Goal: Information Seeking & Learning: Check status

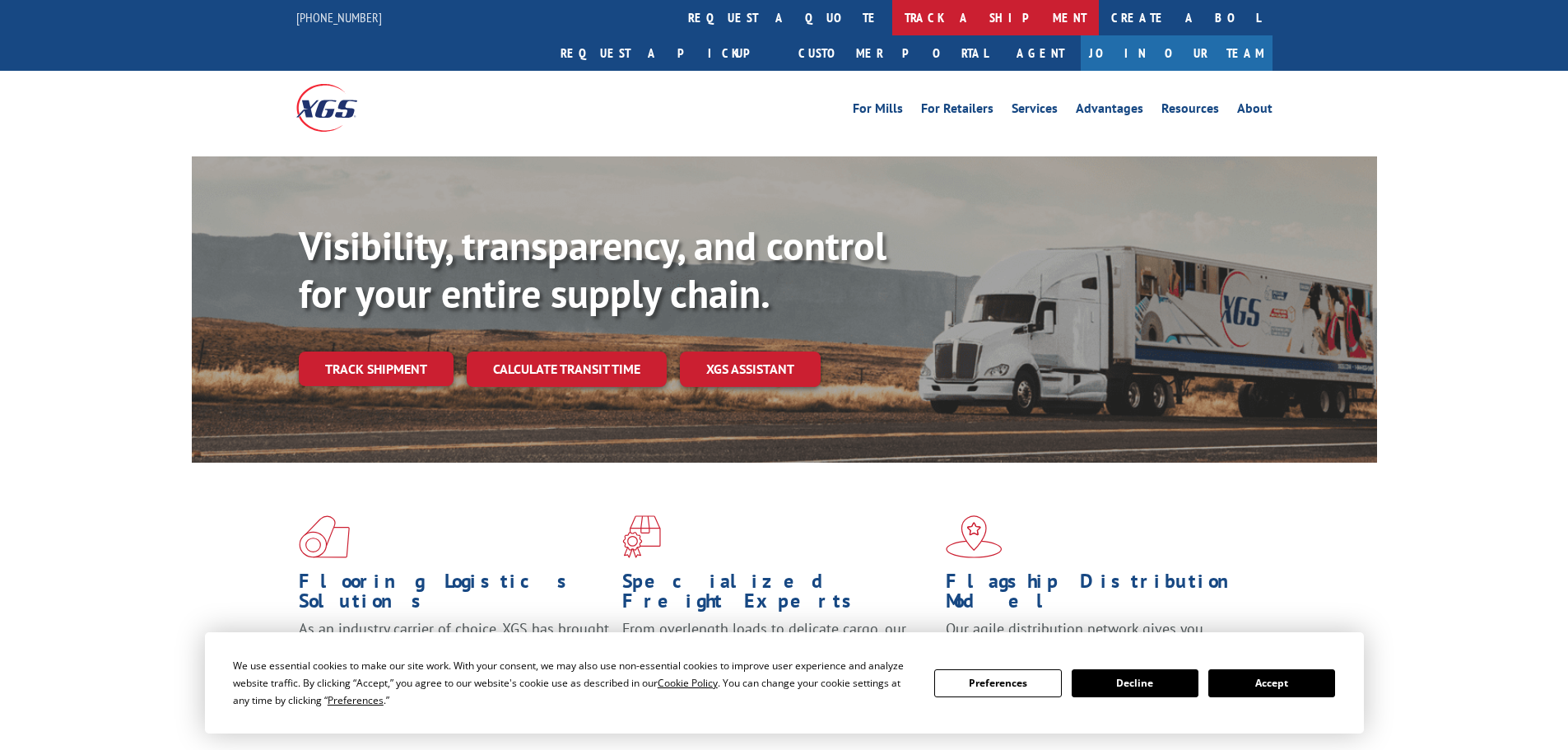
click at [892, 29] on link "track a shipment" at bounding box center [995, 17] width 207 height 35
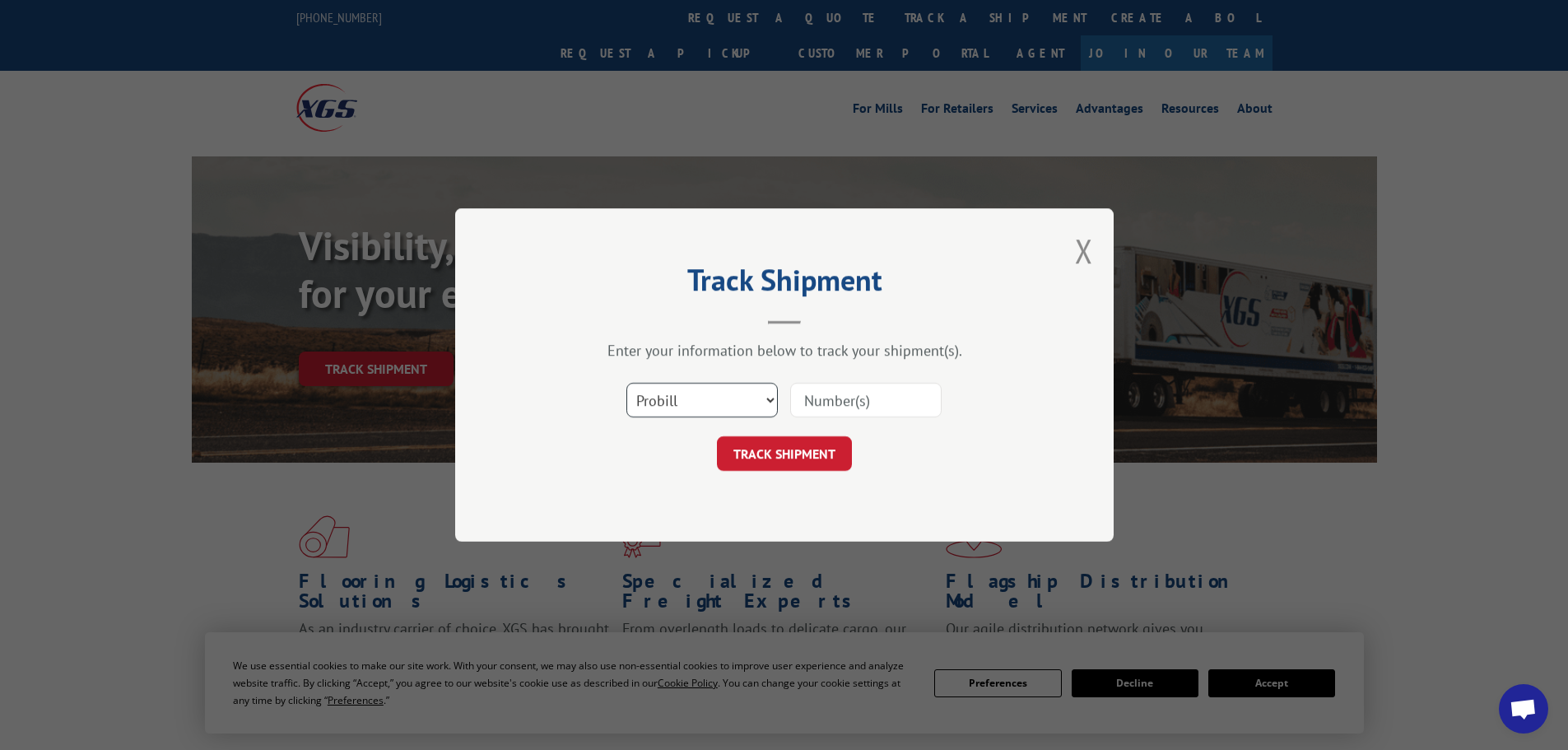
click at [740, 400] on select "Select category... Probill BOL PO" at bounding box center [702, 400] width 151 height 35
select select "bol"
click at [626, 383] on select "Select category... Probill BOL PO" at bounding box center [702, 400] width 151 height 35
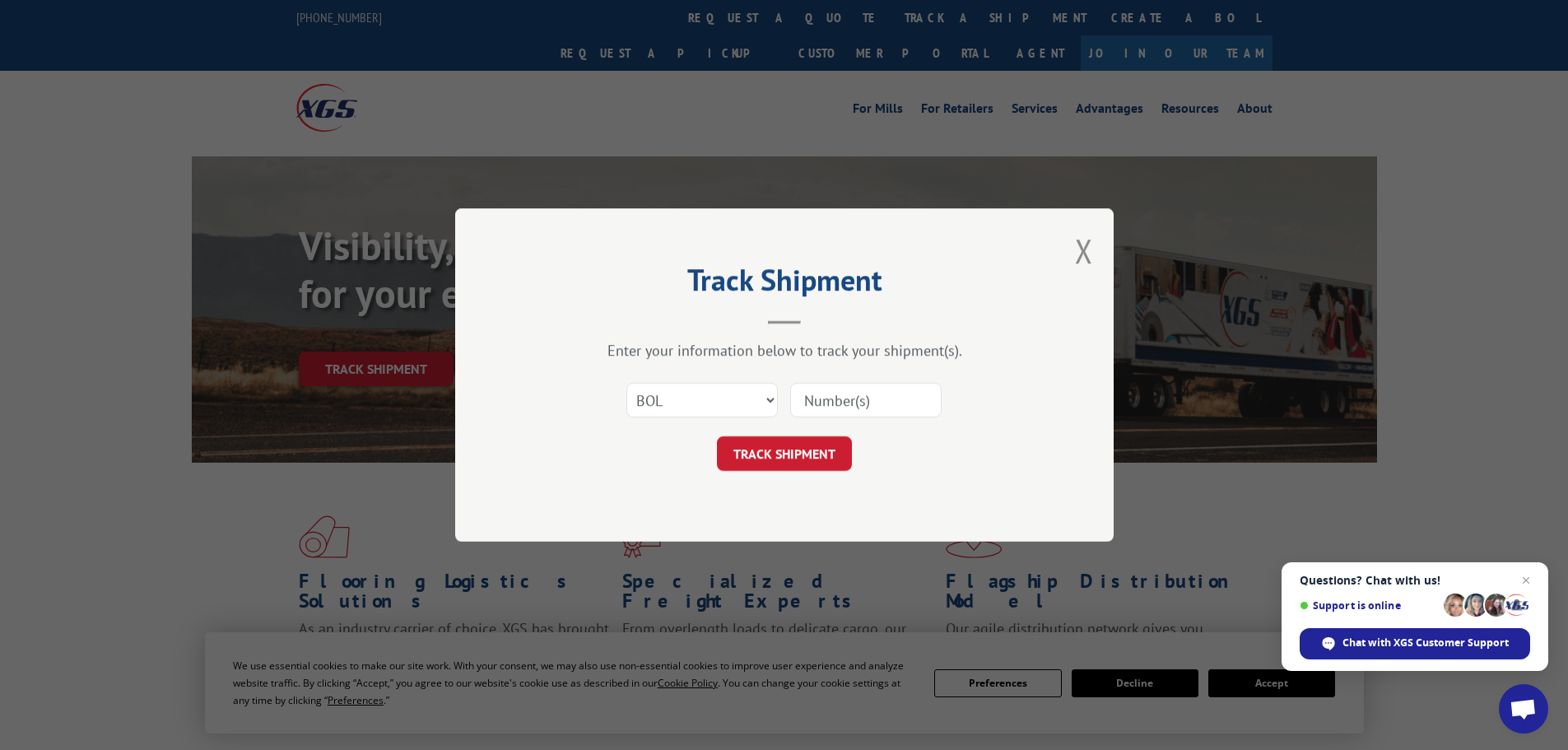
click at [854, 394] on input at bounding box center [866, 400] width 151 height 35
click at [851, 396] on input at bounding box center [866, 400] width 151 height 35
paste input "7046149"
type input "7046149"
click at [775, 457] on button "TRACK SHIPMENT" at bounding box center [784, 454] width 135 height 35
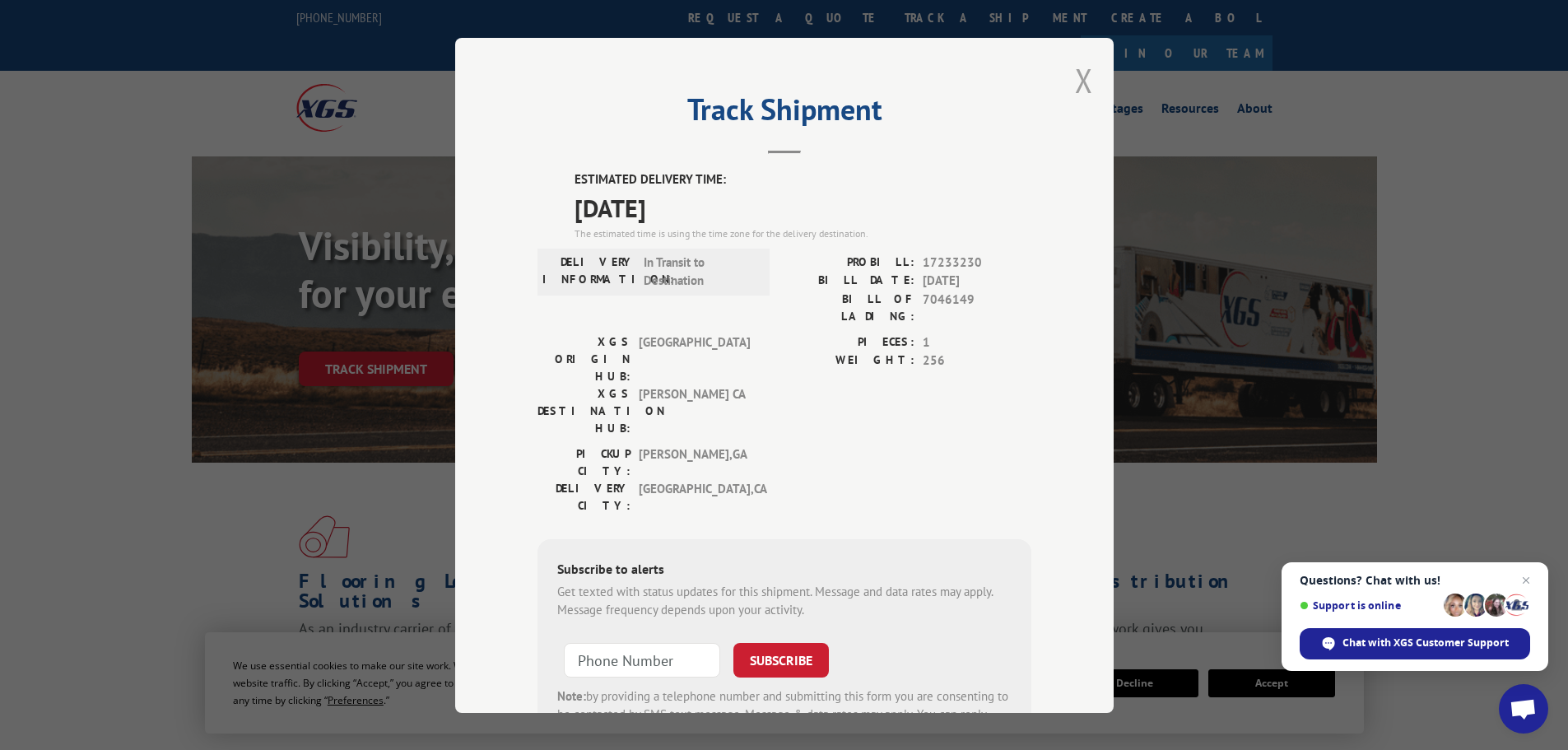
click at [1075, 86] on button "Close modal" at bounding box center [1084, 80] width 18 height 44
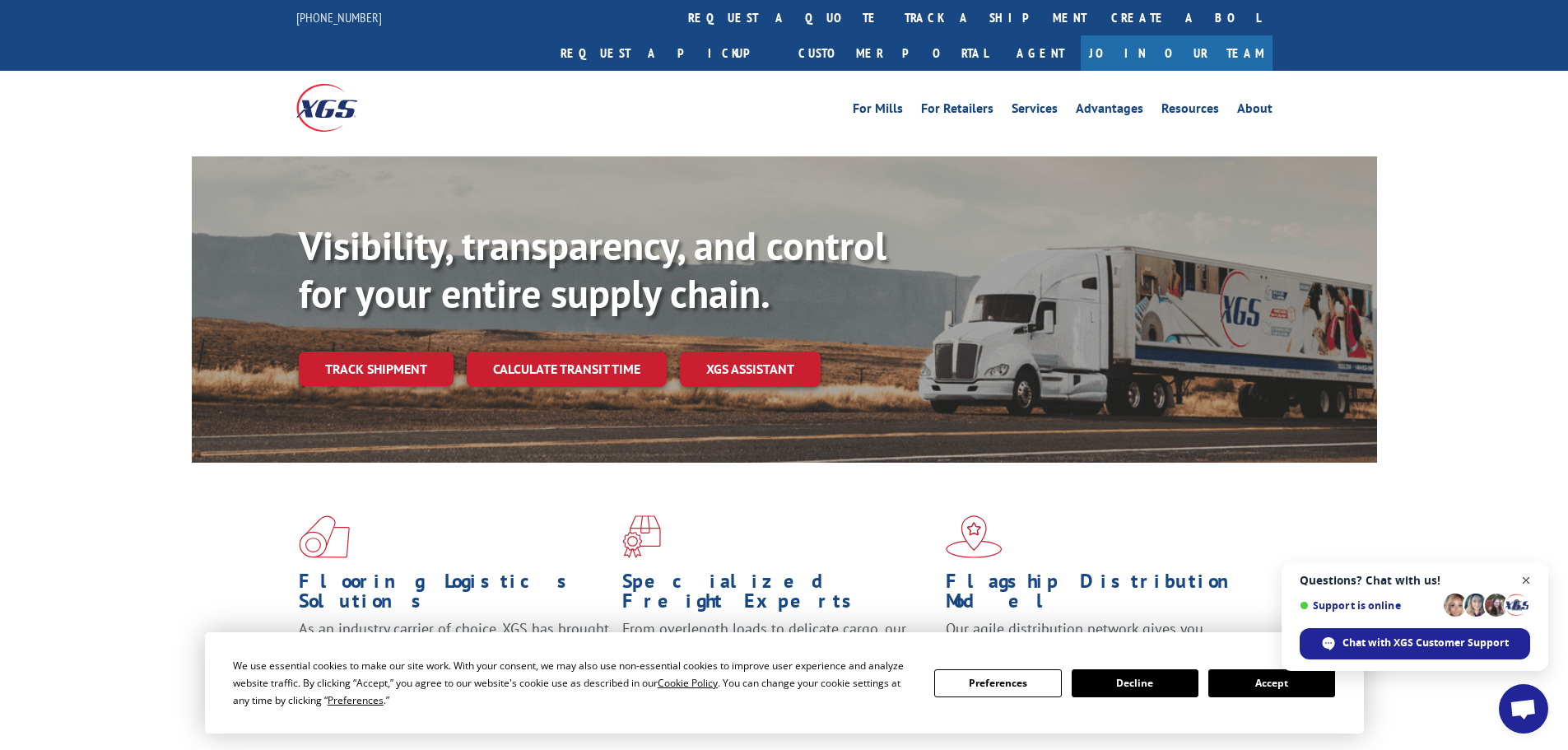
click at [1520, 575] on span "Close chat" at bounding box center [1526, 580] width 21 height 21
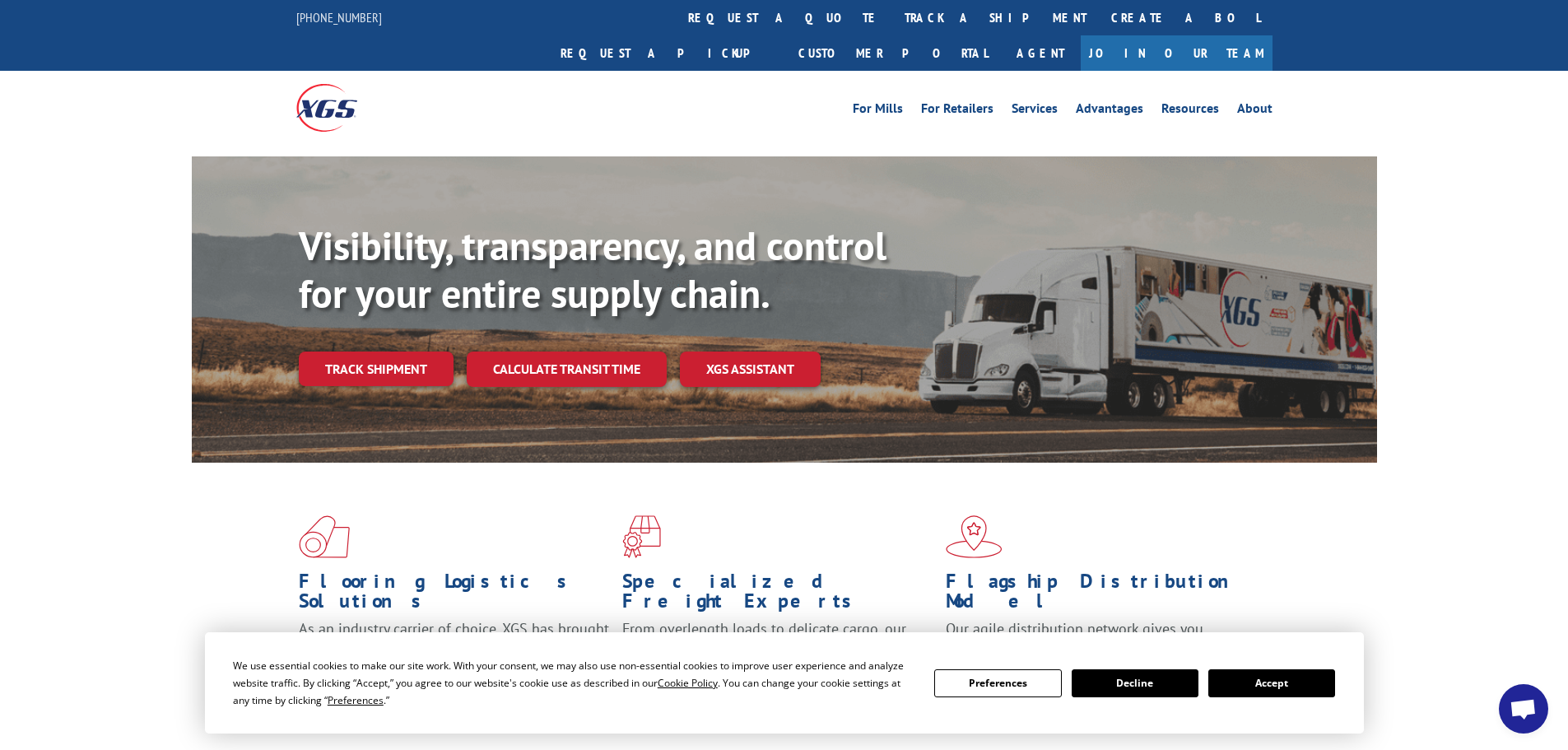
click at [1148, 683] on button "Decline" at bounding box center [1135, 683] width 127 height 28
